Goal: Task Accomplishment & Management: Use online tool/utility

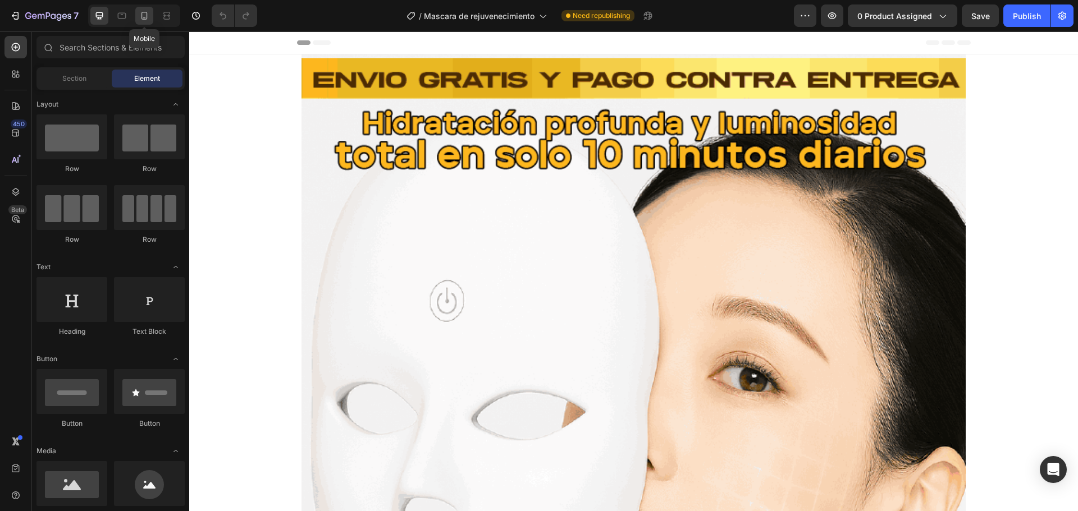
click at [136, 20] on div at bounding box center [144, 16] width 18 height 18
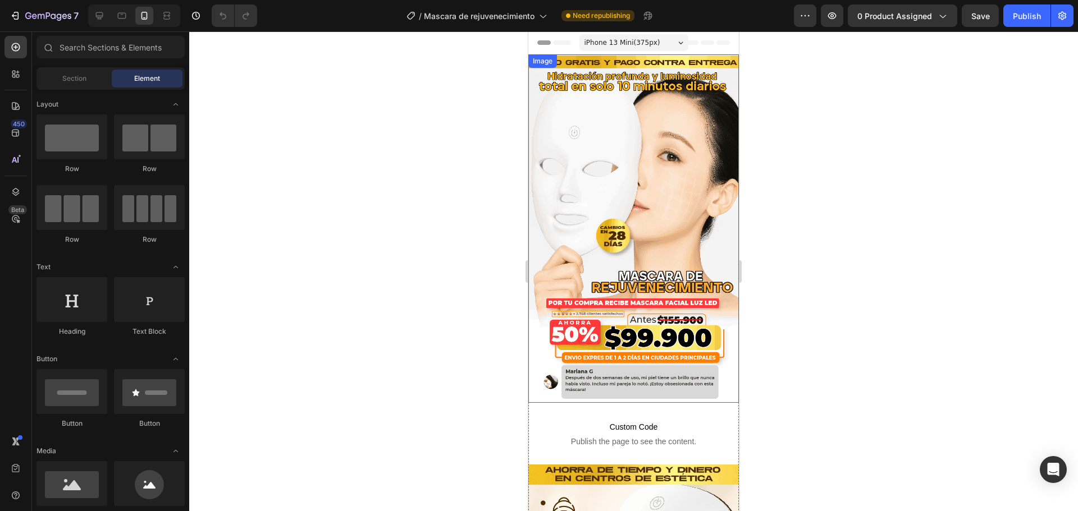
click at [893, 178] on div at bounding box center [633, 271] width 889 height 480
click at [848, 207] on div at bounding box center [633, 271] width 889 height 480
click at [926, 208] on div at bounding box center [633, 271] width 889 height 480
click at [891, 279] on div at bounding box center [633, 271] width 889 height 480
click at [782, 176] on div at bounding box center [633, 271] width 889 height 480
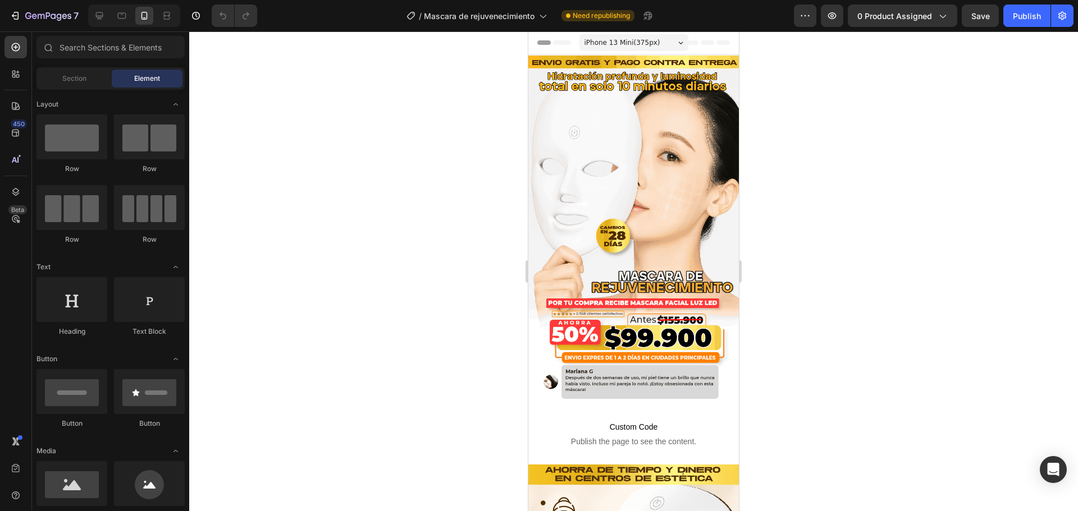
click at [955, 209] on div at bounding box center [633, 271] width 889 height 480
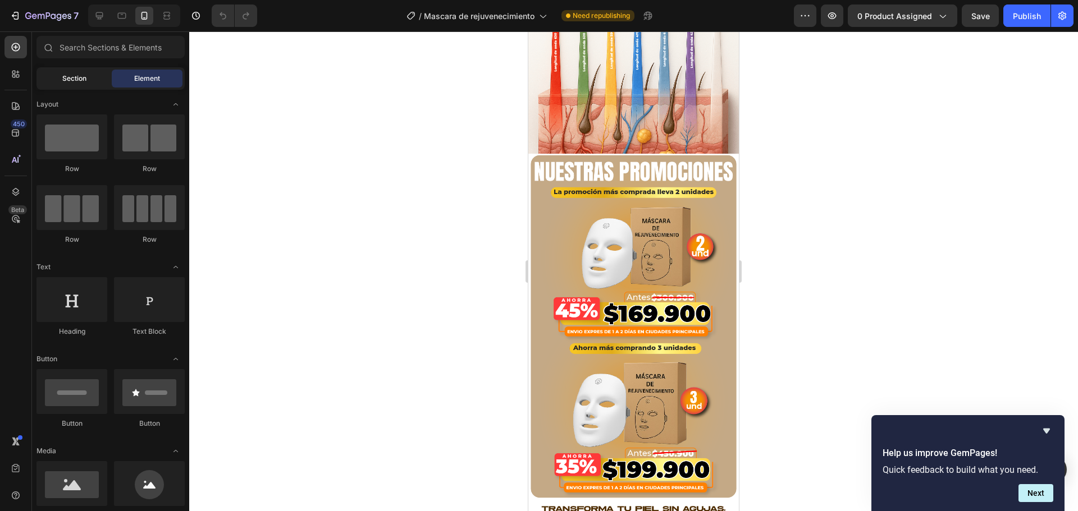
scroll to position [1394, 0]
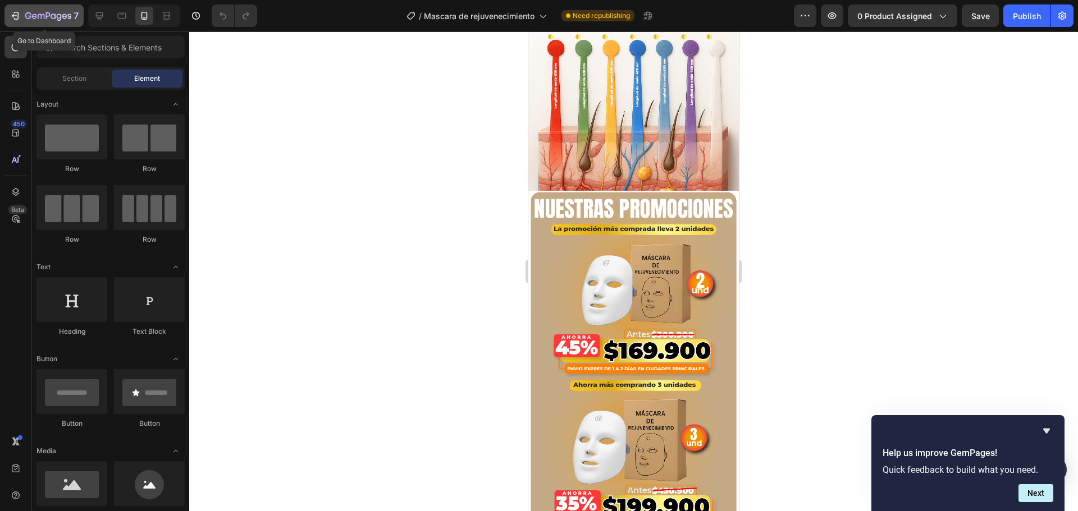
click at [16, 15] on icon "button" at bounding box center [15, 15] width 11 height 11
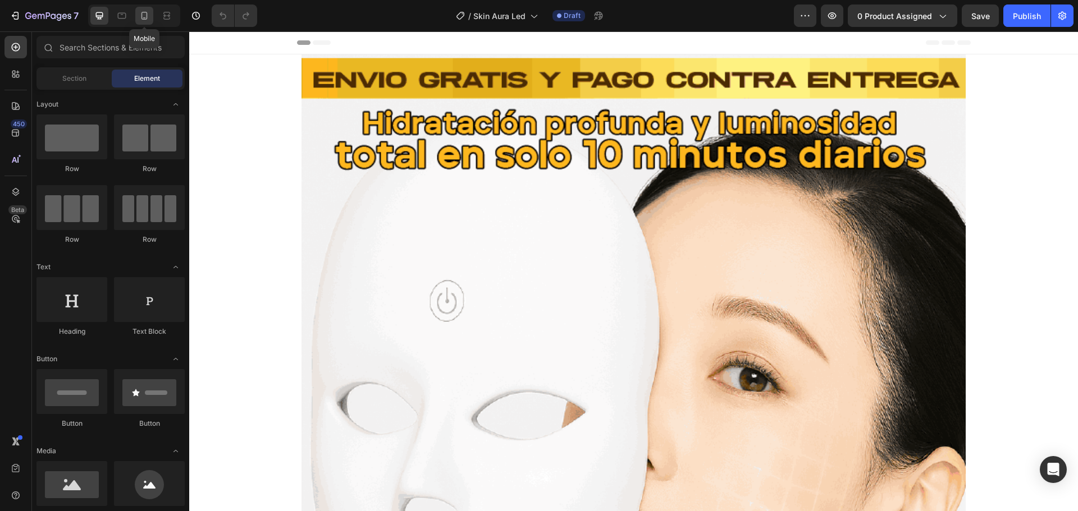
click at [149, 15] on icon at bounding box center [144, 15] width 11 height 11
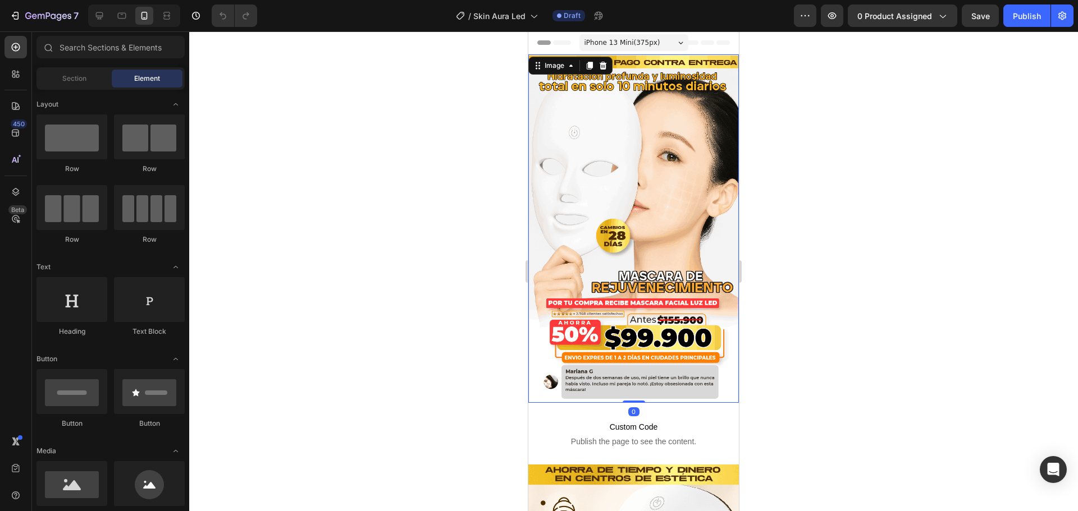
click at [684, 129] on img at bounding box center [633, 228] width 210 height 349
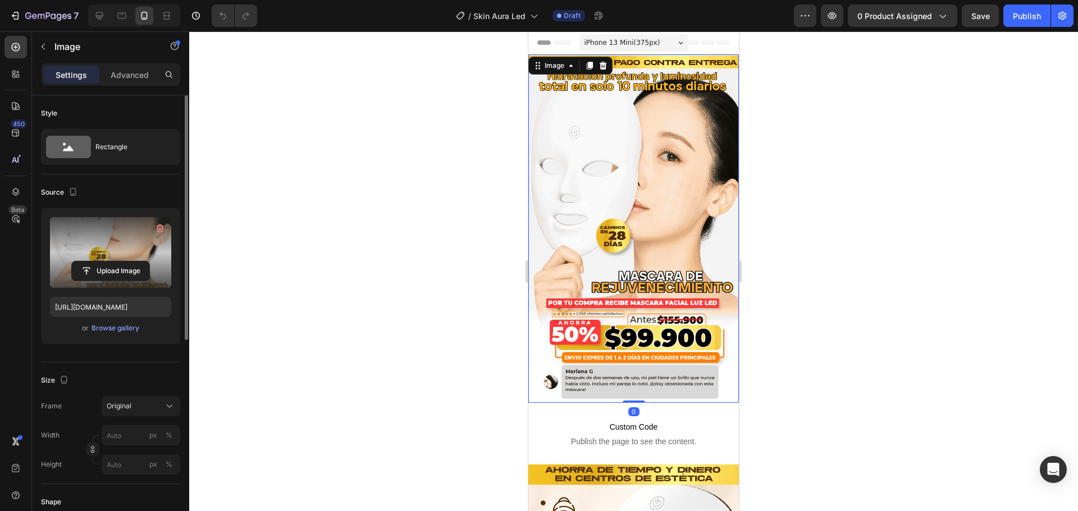
click at [132, 250] on label at bounding box center [110, 252] width 121 height 71
click at [132, 262] on input "file" at bounding box center [110, 271] width 77 height 19
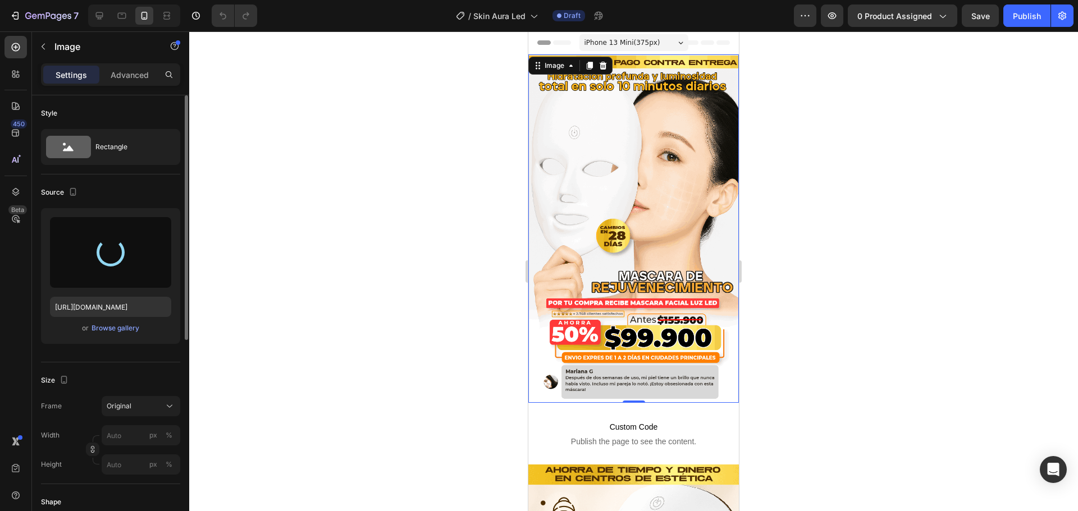
type input "[URL][DOMAIN_NAME]"
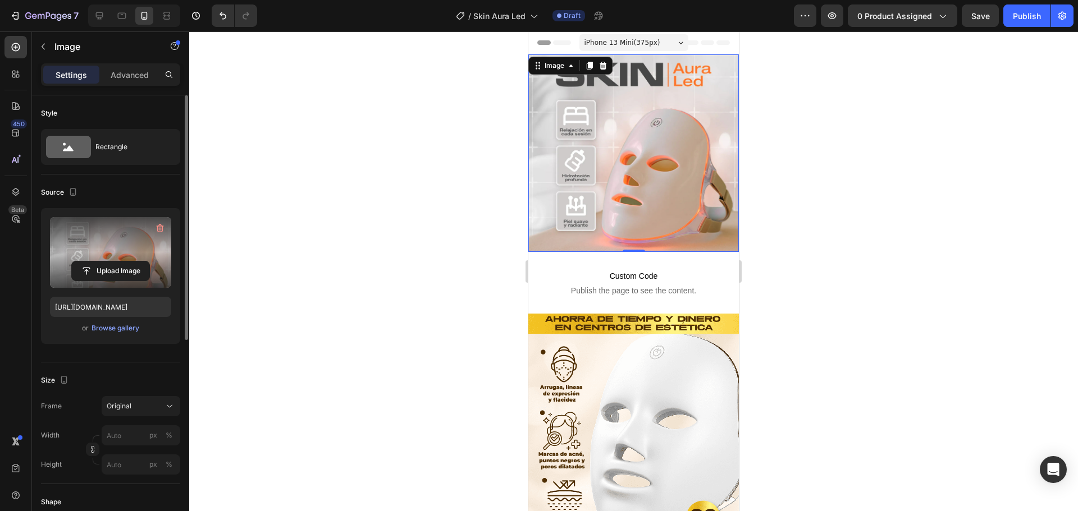
click at [824, 170] on div at bounding box center [633, 271] width 889 height 480
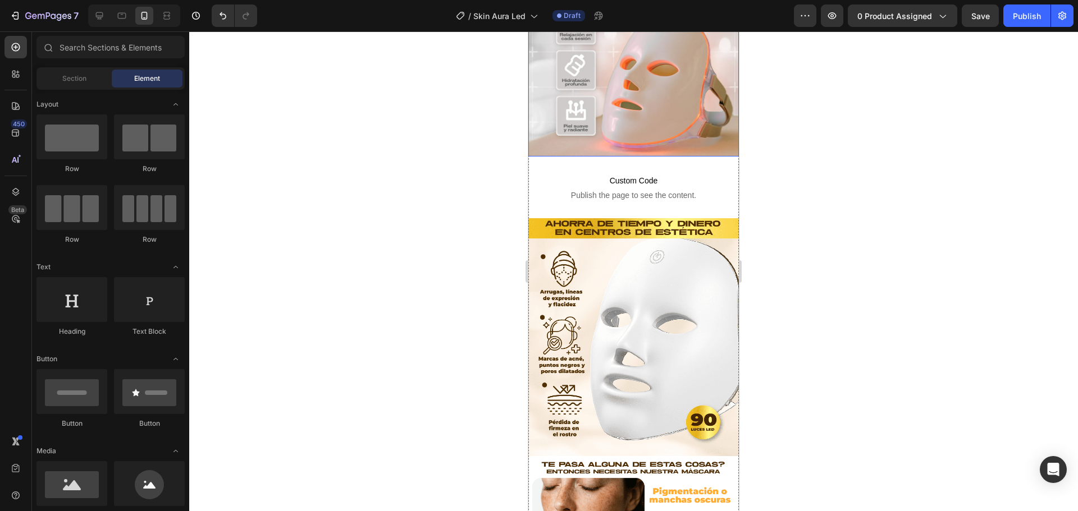
scroll to position [150, 0]
